Goal: Information Seeking & Learning: Learn about a topic

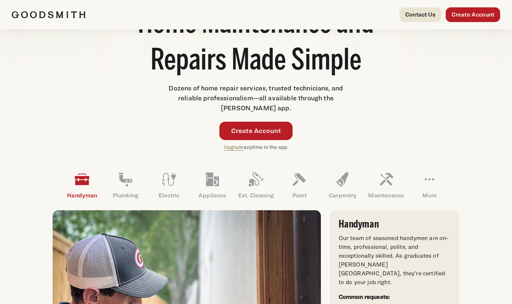
scroll to position [104, 0]
click at [234, 147] on link "Upgrade" at bounding box center [234, 147] width 20 height 6
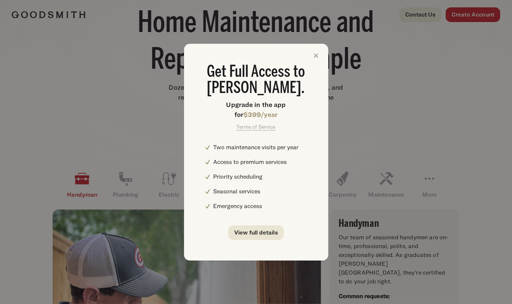
scroll to position [0, 0]
click at [253, 233] on link "View full details" at bounding box center [256, 233] width 56 height 15
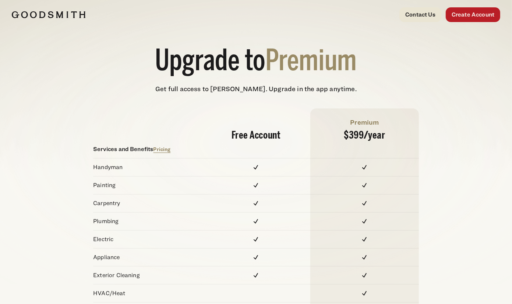
click at [37, 13] on img at bounding box center [49, 14] width 74 height 7
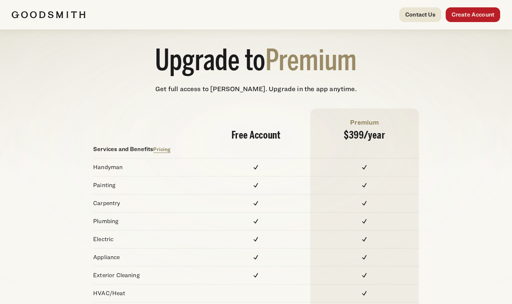
scroll to position [405, 0]
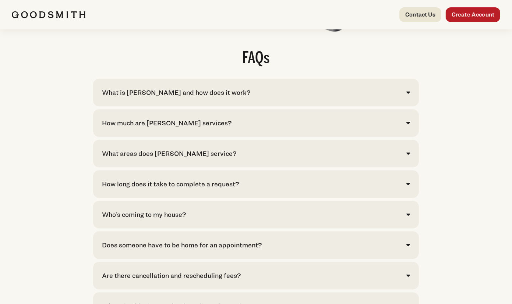
scroll to position [1474, 0]
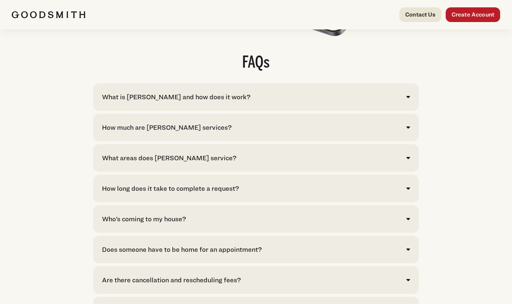
click at [181, 97] on div "What is [PERSON_NAME] and how does it work?" at bounding box center [176, 97] width 148 height 10
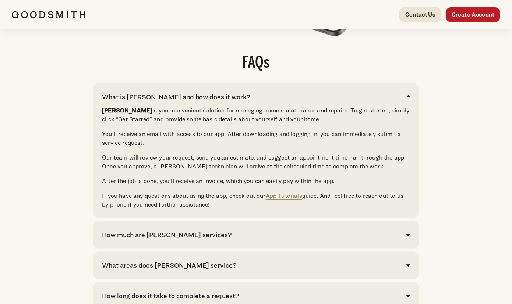
click at [181, 97] on div "What is [PERSON_NAME] and how does it work?" at bounding box center [176, 97] width 148 height 10
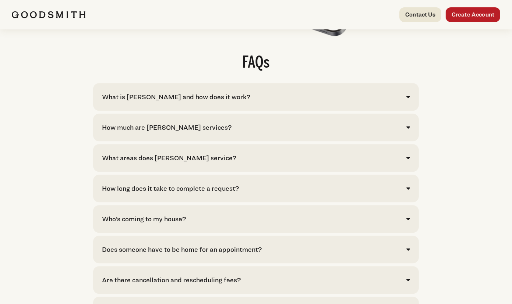
click at [181, 96] on div "What is [PERSON_NAME] and how does it work?" at bounding box center [176, 97] width 148 height 10
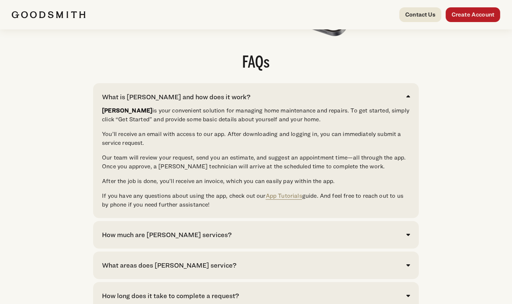
click at [180, 96] on div "What is [PERSON_NAME] and how does it work?" at bounding box center [176, 97] width 148 height 10
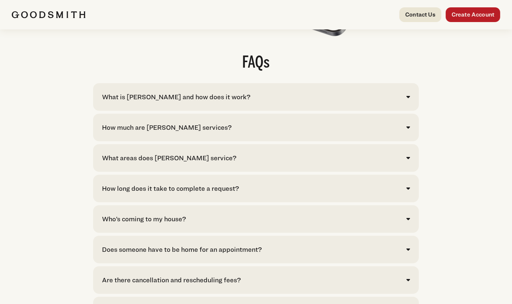
click at [168, 130] on div "How much are [PERSON_NAME] services?" at bounding box center [167, 128] width 130 height 10
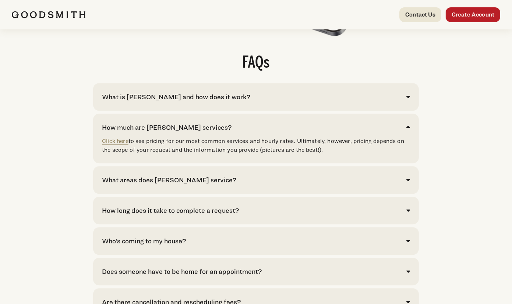
click at [168, 126] on div "How much are [PERSON_NAME] services?" at bounding box center [167, 128] width 130 height 10
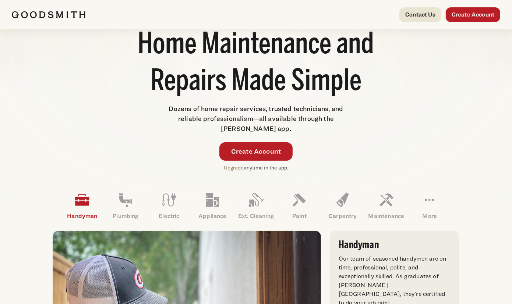
scroll to position [82, 0]
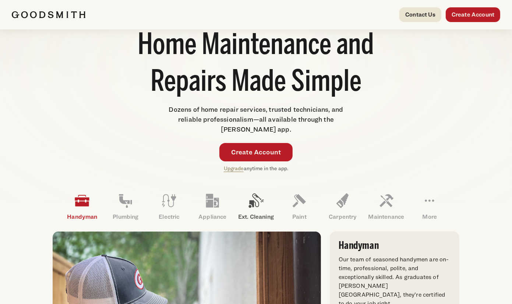
click at [264, 214] on p "Ext. Cleaning" at bounding box center [255, 217] width 43 height 9
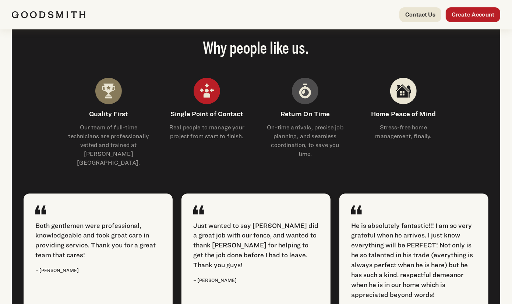
scroll to position [477, 0]
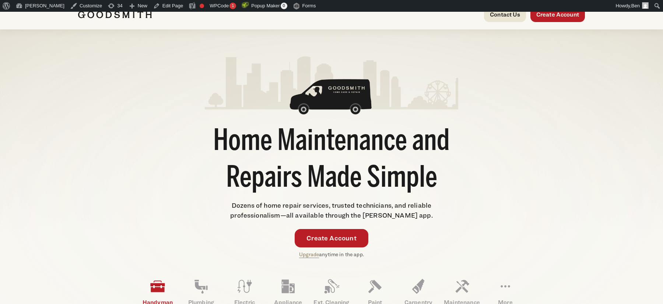
scroll to position [85, 0]
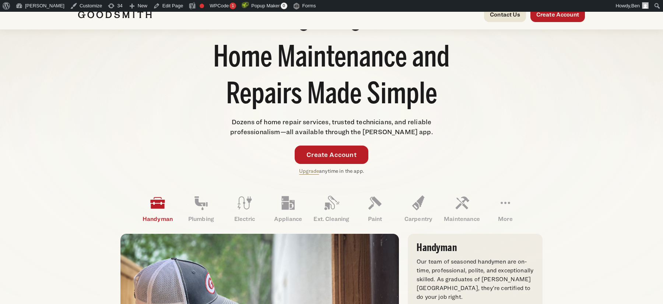
scroll to position [91, 0]
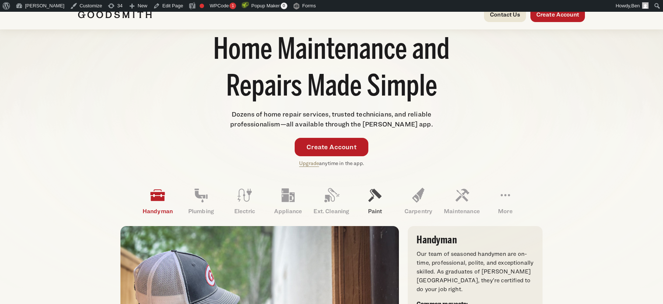
click at [382, 204] on link "Paint" at bounding box center [374, 201] width 43 height 38
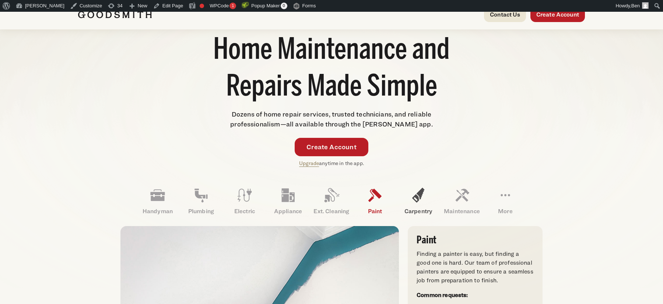
click at [423, 202] on icon at bounding box center [418, 196] width 18 height 18
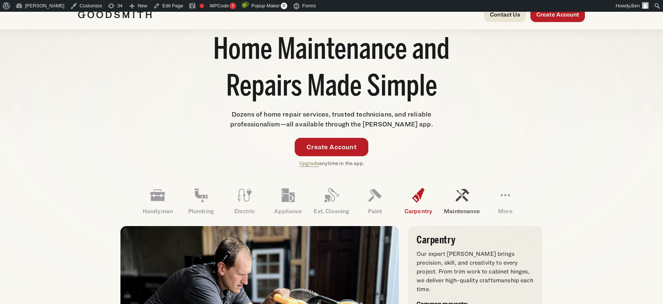
click at [461, 202] on icon at bounding box center [462, 196] width 18 height 18
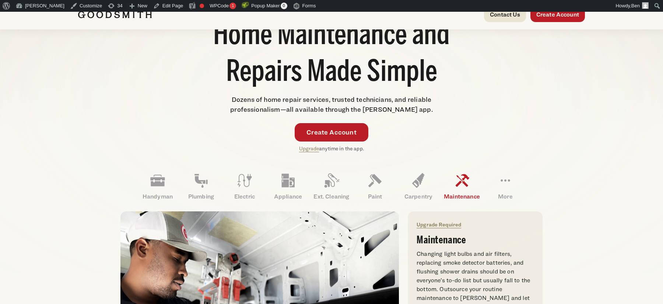
scroll to position [105, 0]
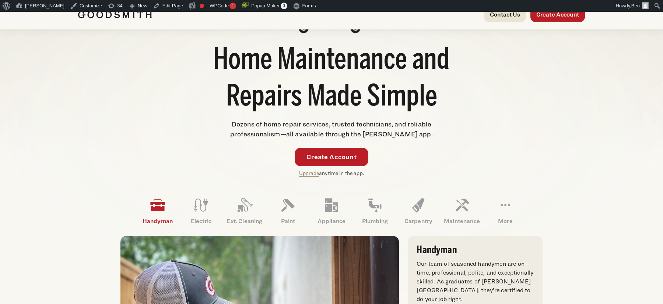
scroll to position [84, 0]
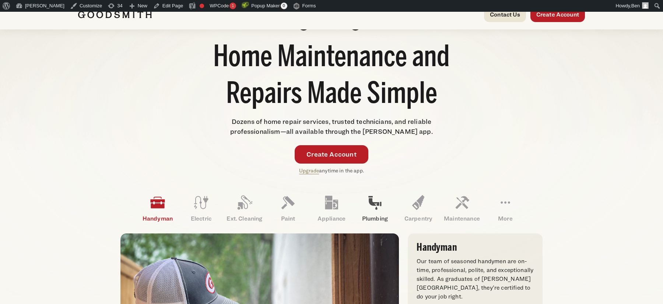
click at [380, 212] on link "Plumbing" at bounding box center [374, 209] width 43 height 38
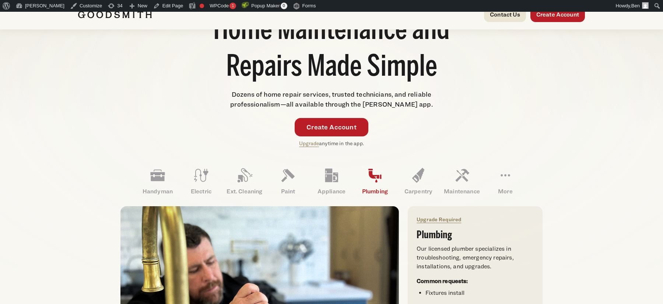
scroll to position [113, 0]
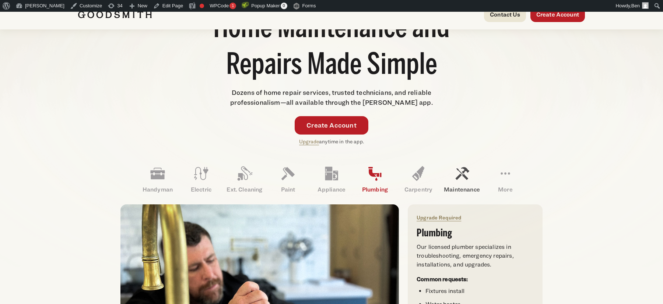
click at [462, 179] on icon at bounding box center [462, 174] width 18 height 18
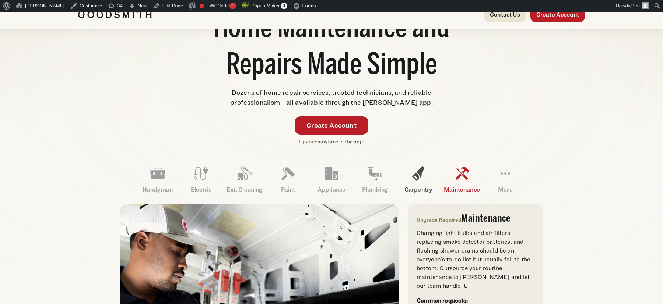
click at [424, 179] on icon at bounding box center [418, 174] width 18 height 18
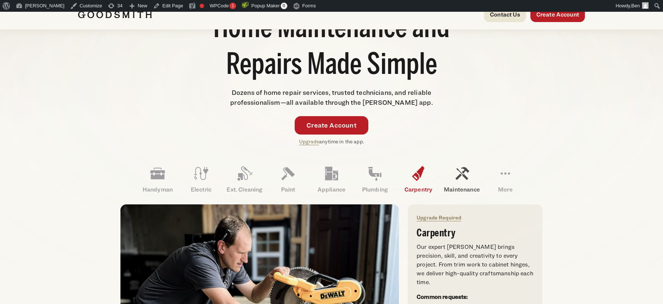
click at [457, 178] on icon at bounding box center [462, 173] width 14 height 13
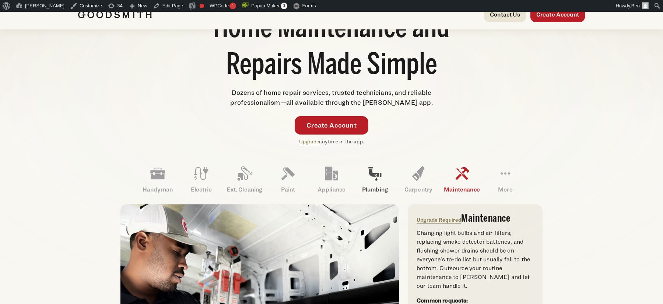
click at [378, 179] on icon at bounding box center [375, 174] width 18 height 18
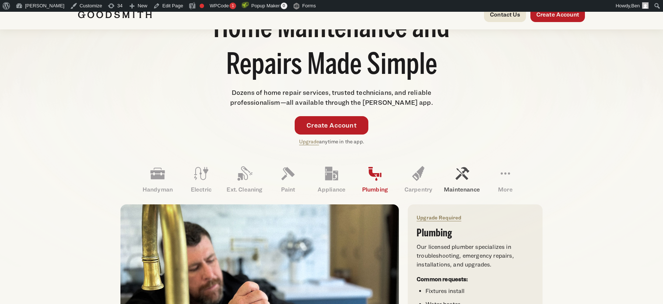
click at [463, 191] on p "Maintenance" at bounding box center [461, 190] width 43 height 9
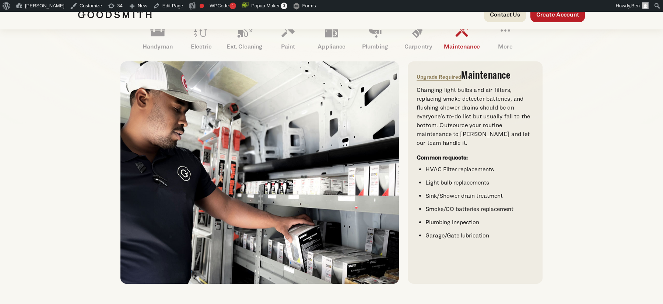
scroll to position [255, 0]
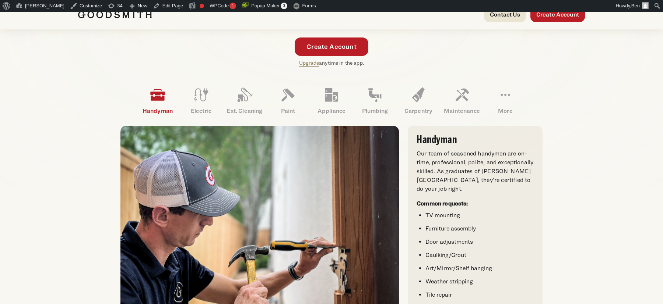
scroll to position [193, 0]
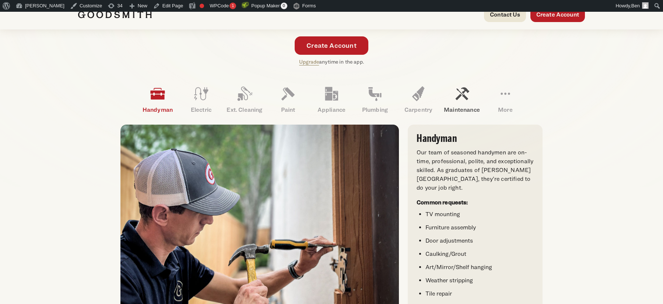
click at [475, 100] on link "Maintenance" at bounding box center [461, 100] width 43 height 38
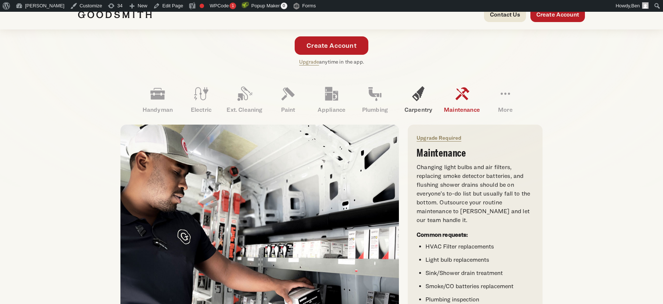
click at [414, 97] on icon at bounding box center [418, 94] width 18 height 18
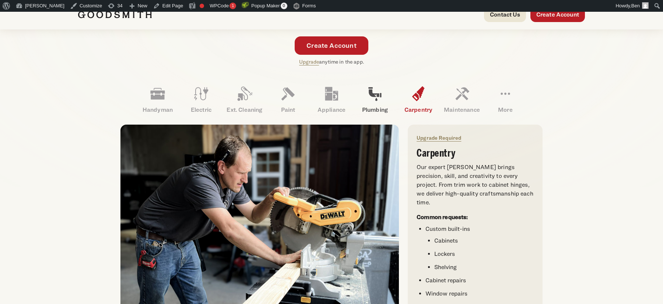
click at [372, 95] on icon at bounding box center [374, 95] width 13 height 14
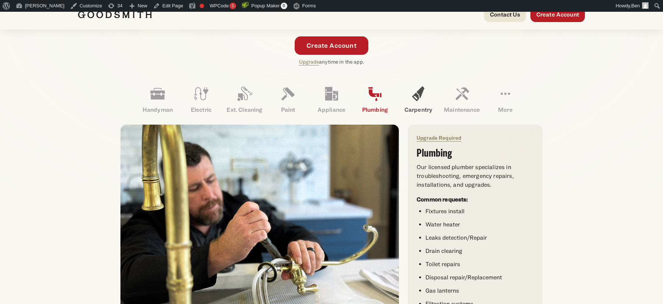
click at [417, 103] on link "Carpentry" at bounding box center [417, 100] width 43 height 38
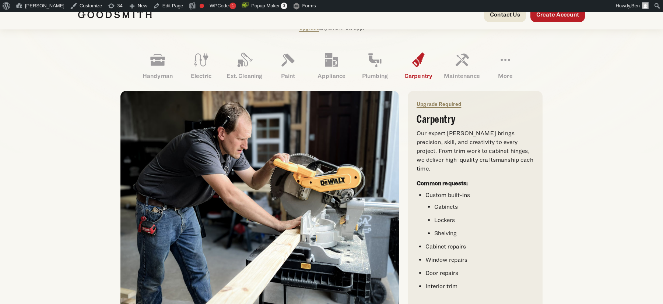
scroll to position [228, 0]
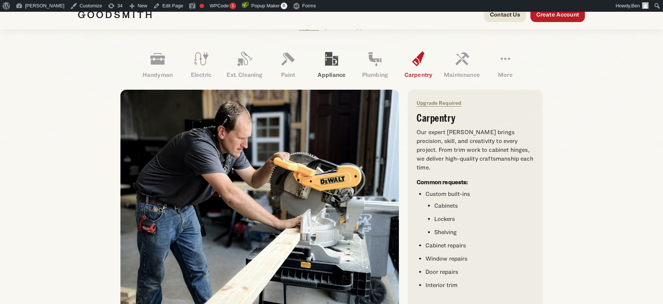
click at [328, 62] on icon at bounding box center [331, 59] width 13 height 14
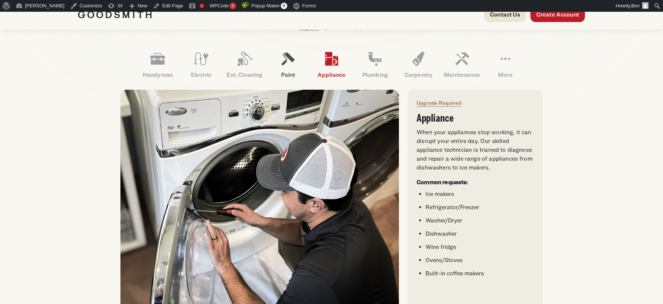
click at [292, 66] on icon at bounding box center [288, 59] width 18 height 18
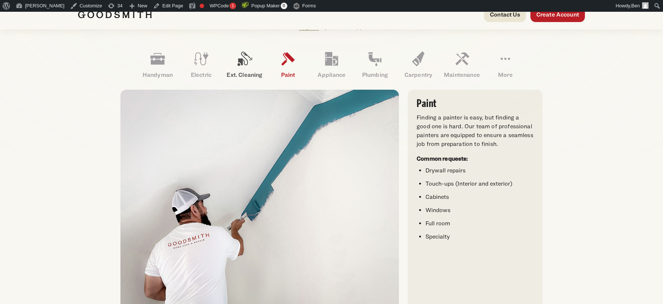
click at [253, 66] on link "Ext. Cleaning" at bounding box center [244, 65] width 43 height 38
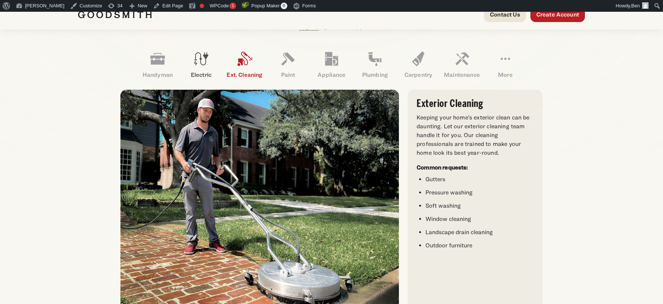
click at [209, 60] on icon at bounding box center [201, 59] width 18 height 18
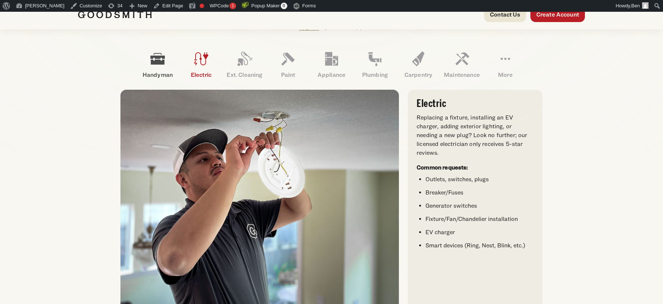
click at [158, 59] on icon at bounding box center [158, 59] width 18 height 18
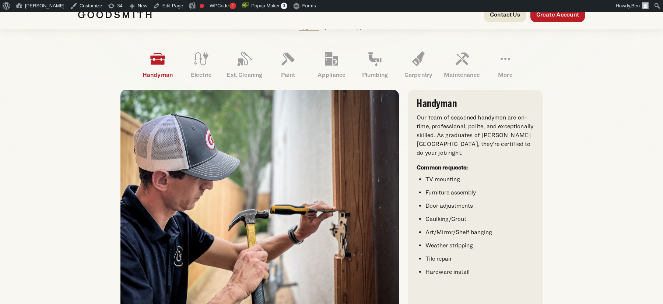
scroll to position [0, 0]
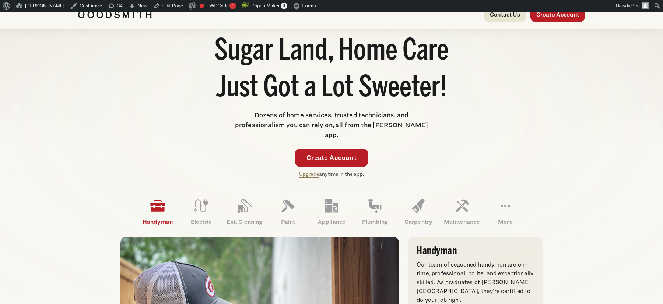
scroll to position [92, 0]
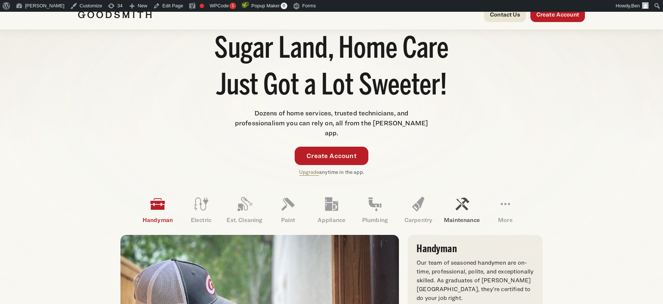
click at [458, 216] on p "Maintenance" at bounding box center [461, 220] width 43 height 9
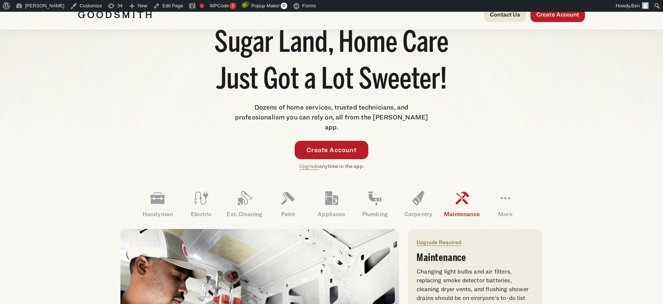
scroll to position [99, 0]
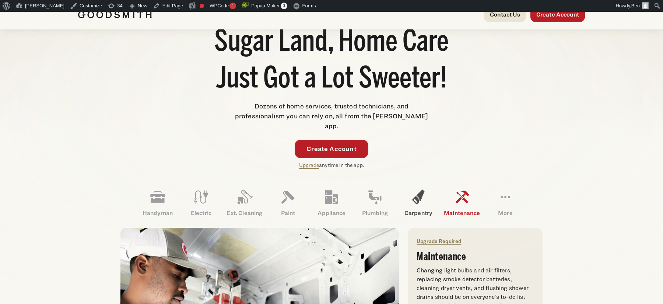
click at [427, 196] on link "Carpentry" at bounding box center [417, 203] width 43 height 38
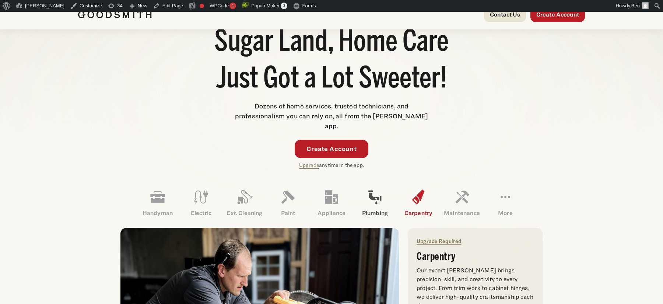
click at [378, 194] on icon at bounding box center [375, 197] width 18 height 18
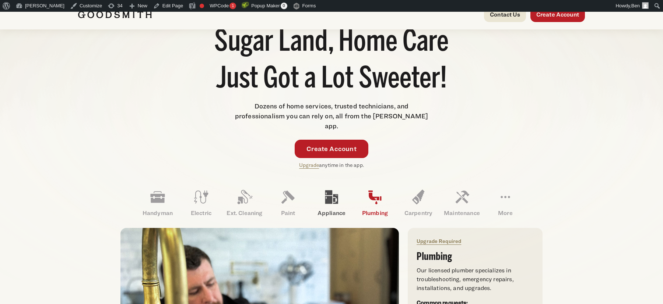
click at [338, 194] on icon at bounding box center [331, 197] width 18 height 18
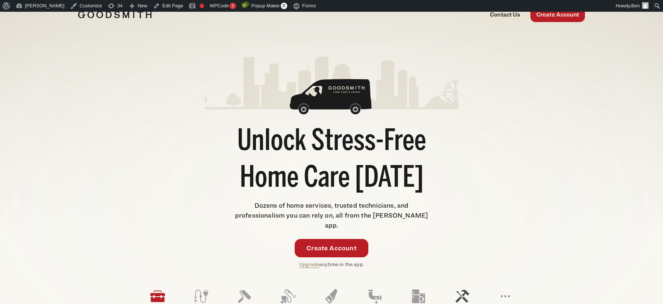
click at [461, 288] on icon at bounding box center [462, 297] width 18 height 18
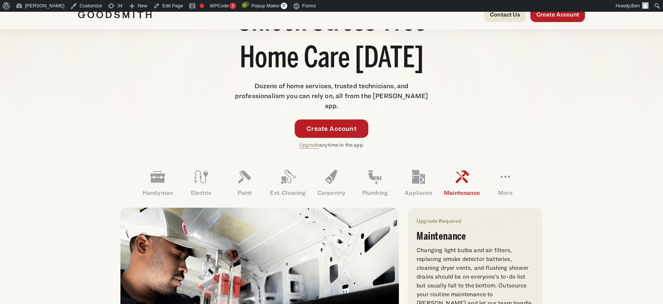
scroll to position [121, 0]
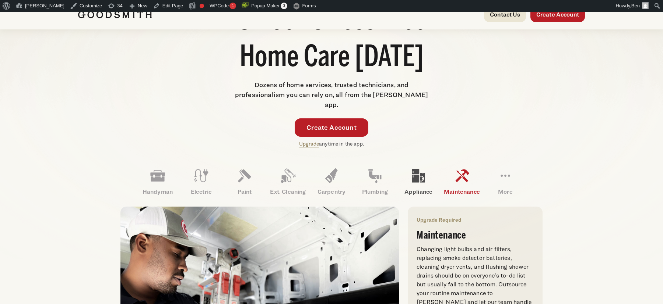
click at [419, 174] on icon at bounding box center [418, 176] width 18 height 18
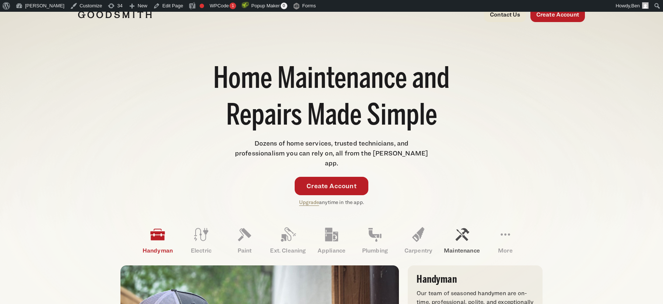
click at [475, 222] on link "Maintenance" at bounding box center [461, 241] width 43 height 38
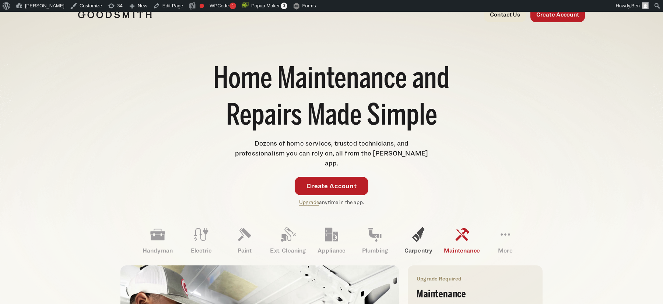
click at [417, 232] on icon at bounding box center [418, 235] width 18 height 18
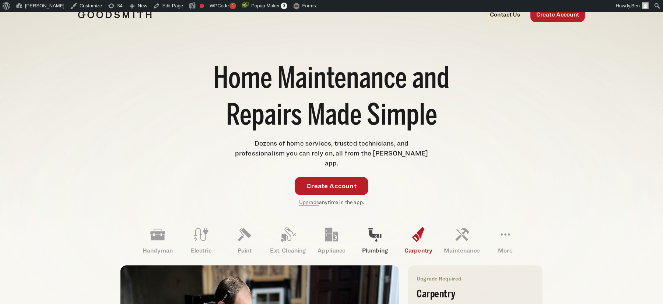
click at [368, 230] on icon at bounding box center [375, 235] width 18 height 18
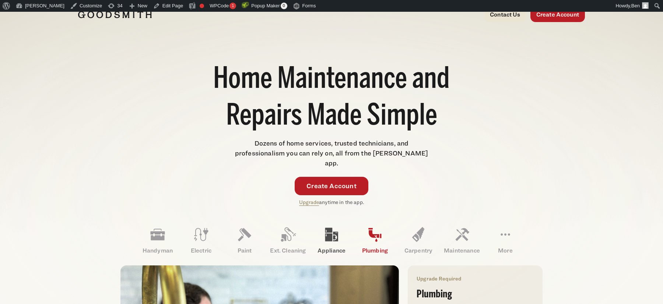
click at [327, 229] on icon at bounding box center [331, 235] width 13 height 14
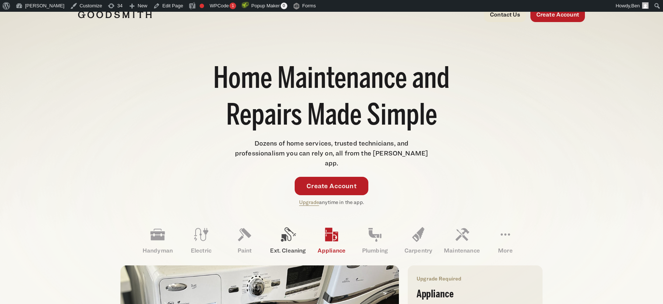
click at [289, 226] on icon at bounding box center [288, 235] width 18 height 18
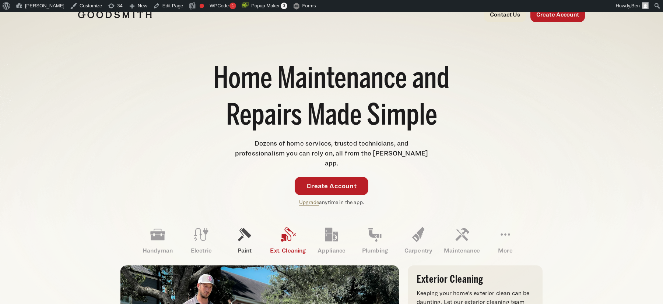
click at [258, 225] on link "Paint" at bounding box center [244, 241] width 43 height 38
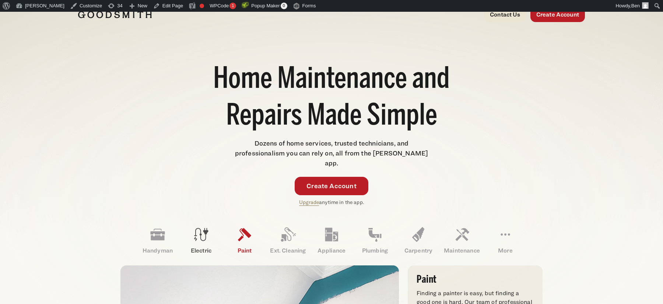
click at [208, 226] on icon at bounding box center [201, 235] width 18 height 18
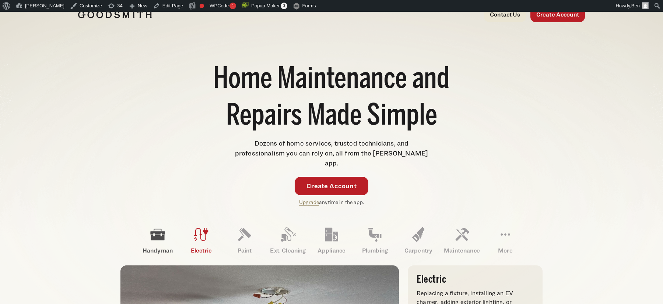
click at [167, 223] on link "Handyman" at bounding box center [157, 241] width 43 height 38
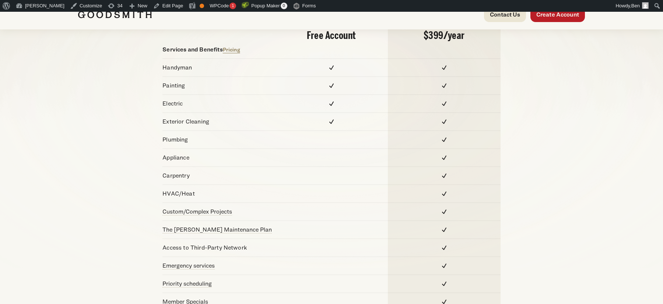
scroll to position [114, 0]
